Goal: Task Accomplishment & Management: Use online tool/utility

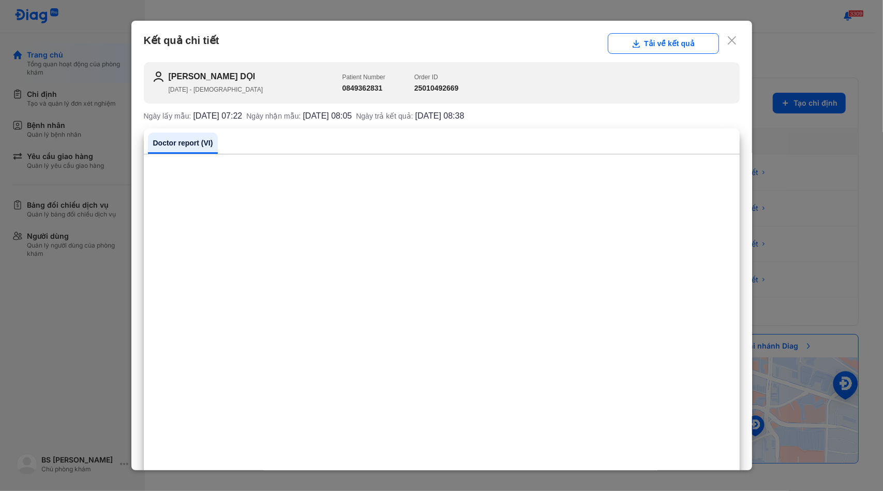
click at [727, 41] on icon at bounding box center [732, 40] width 10 height 10
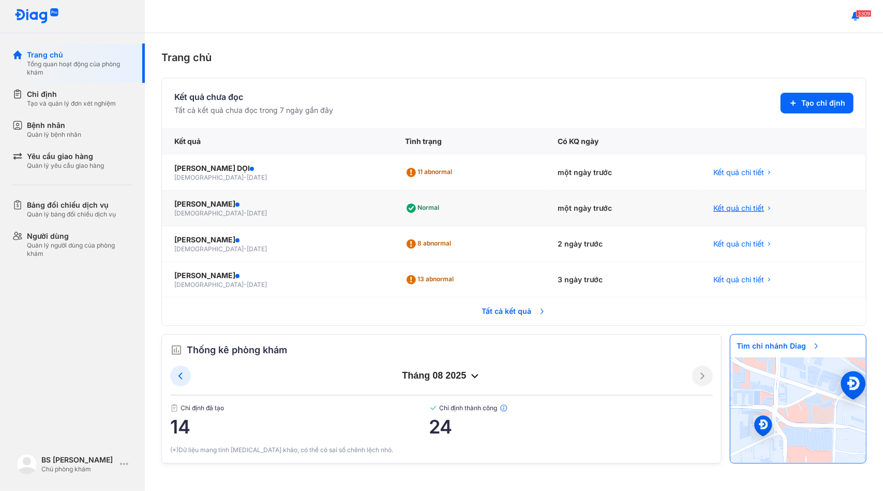
click at [748, 209] on span "Kết quả chi tiết" at bounding box center [739, 208] width 51 height 10
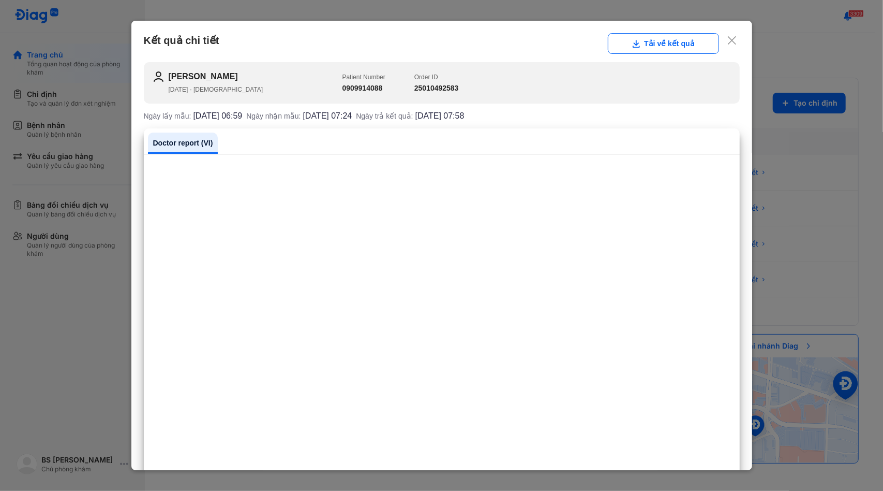
click at [727, 42] on icon at bounding box center [732, 40] width 10 height 10
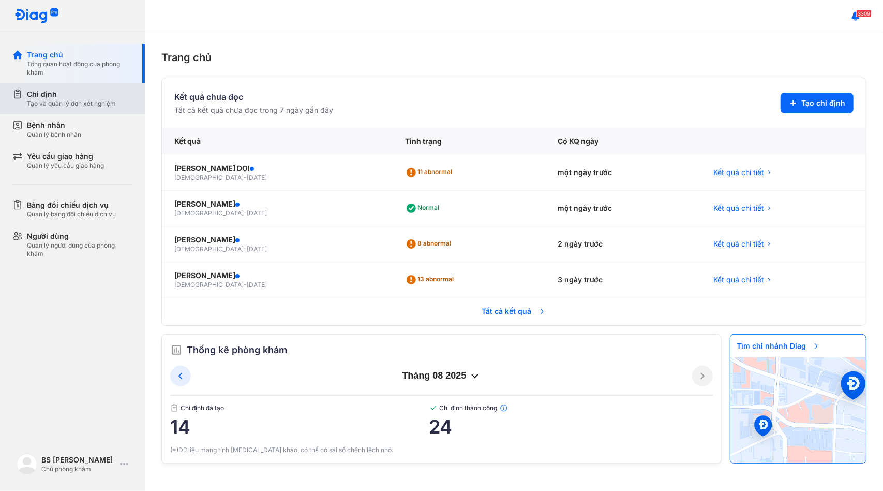
click at [101, 100] on div "Tạo và quản lý đơn xét nghiệm" at bounding box center [71, 103] width 89 height 8
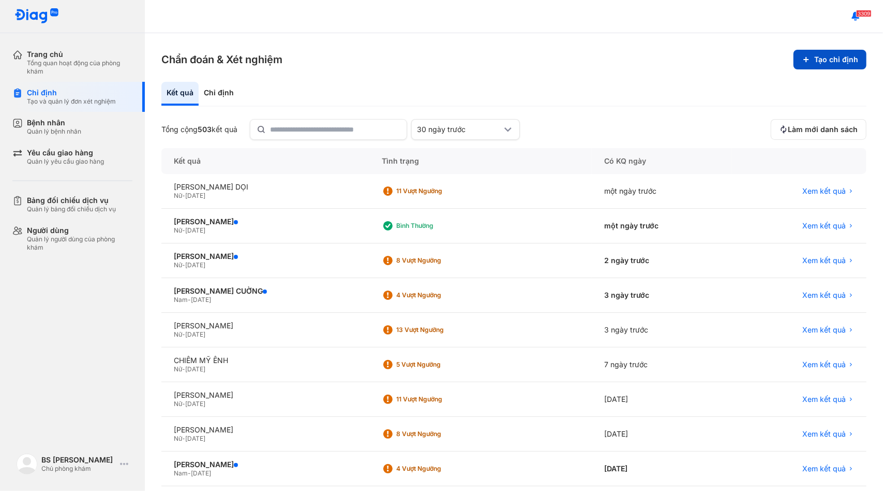
click at [834, 60] on button "Tạo chỉ định" at bounding box center [830, 60] width 73 height 20
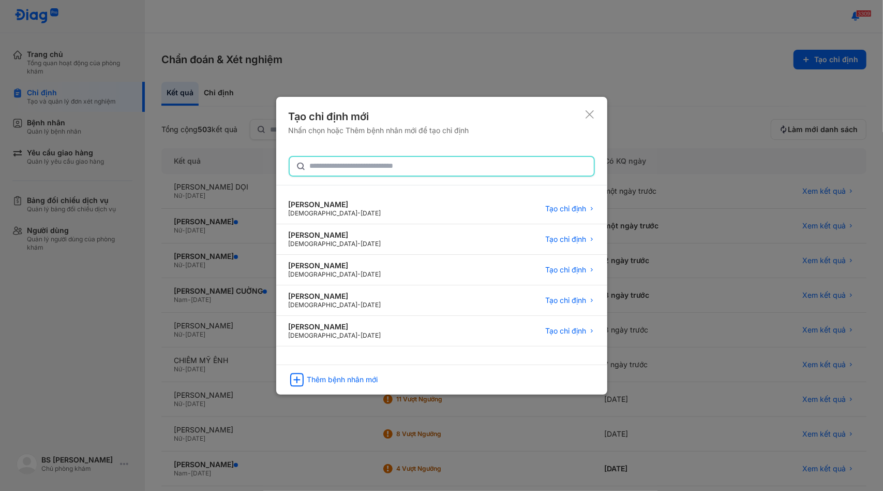
click at [430, 169] on input "text" at bounding box center [449, 166] width 278 height 19
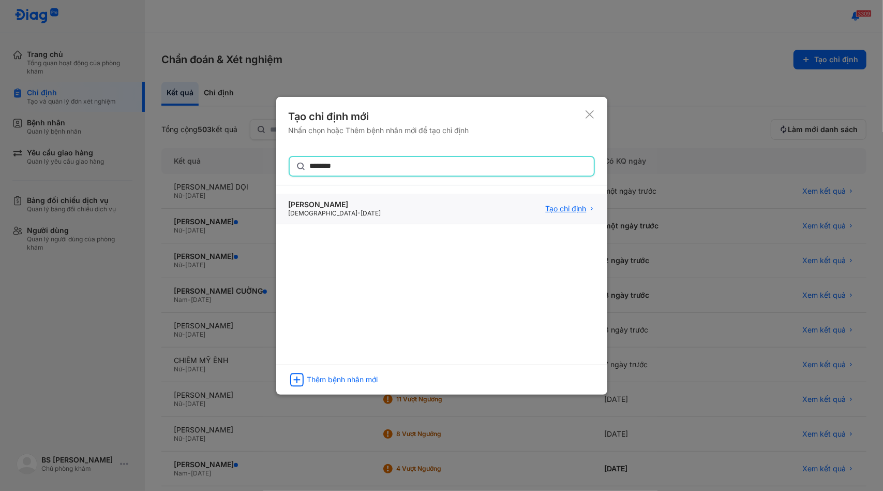
type input "********"
click at [553, 206] on span "Tạo chỉ định" at bounding box center [566, 208] width 41 height 9
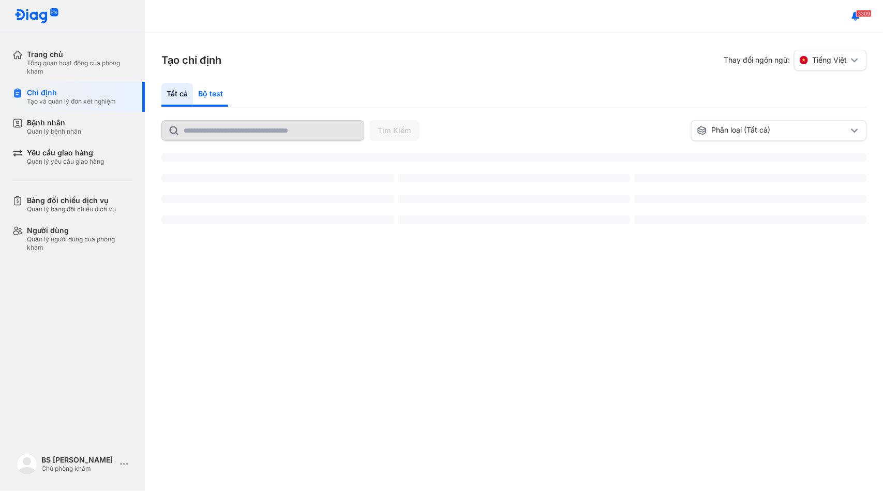
click at [219, 91] on div "Bộ test" at bounding box center [210, 95] width 35 height 24
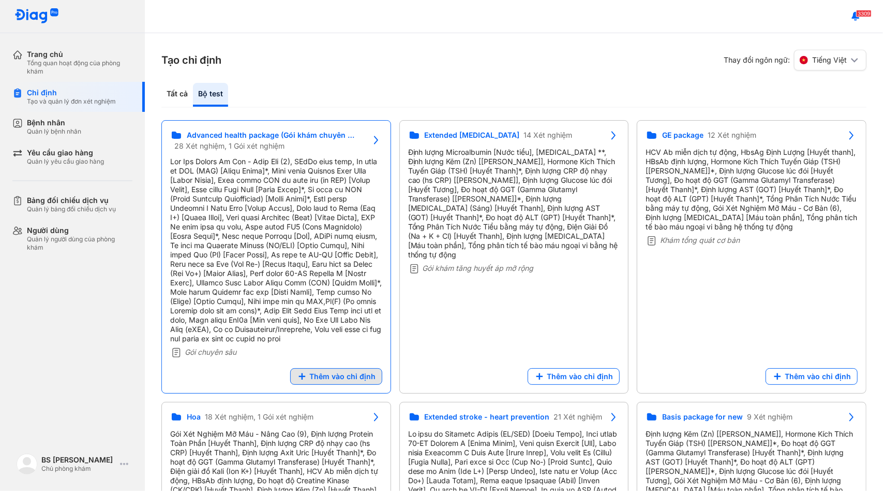
click at [334, 381] on span "Thêm vào chỉ định" at bounding box center [342, 376] width 66 height 9
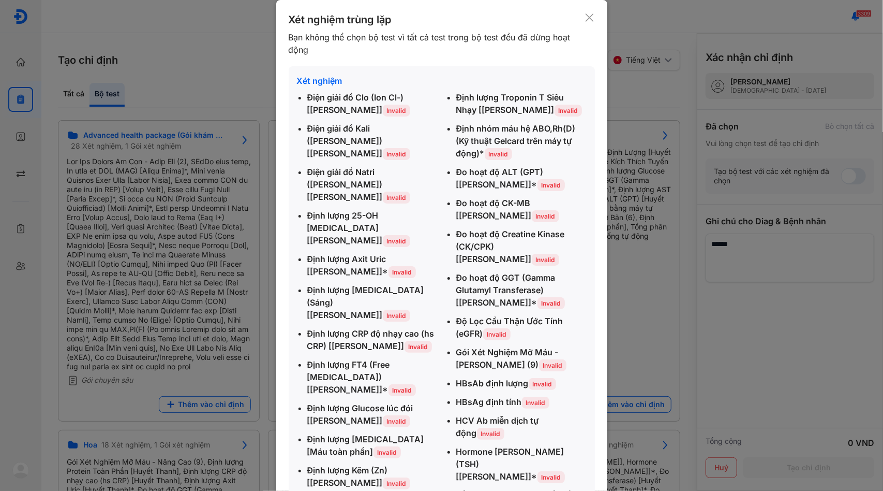
click at [593, 21] on use at bounding box center [590, 17] width 8 height 8
